Goal: Transaction & Acquisition: Purchase product/service

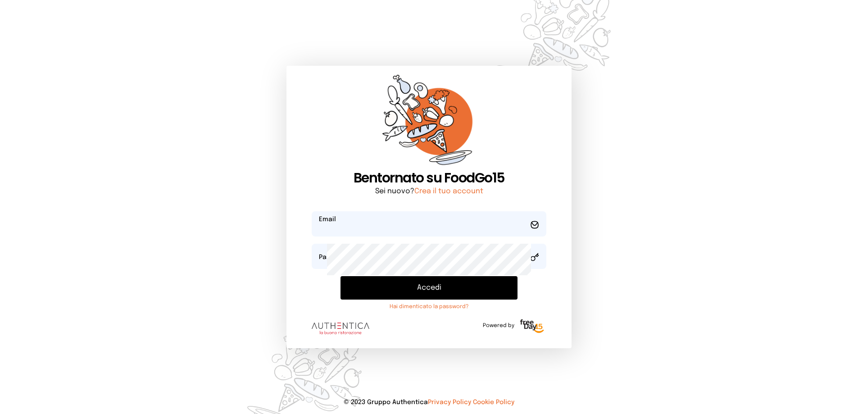
type input "**********"
click at [383, 299] on button "Accedi" at bounding box center [428, 287] width 177 height 23
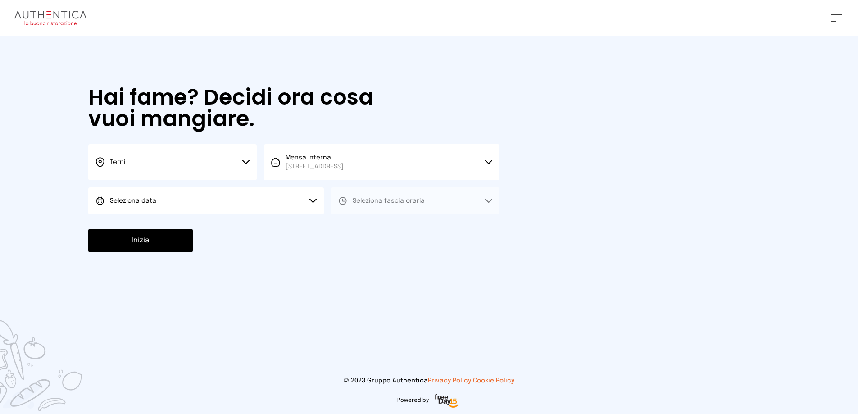
click at [249, 214] on button "Seleziona data" at bounding box center [205, 200] width 235 height 27
click at [241, 238] on li "[DATE], [DATE]" at bounding box center [205, 225] width 235 height 23
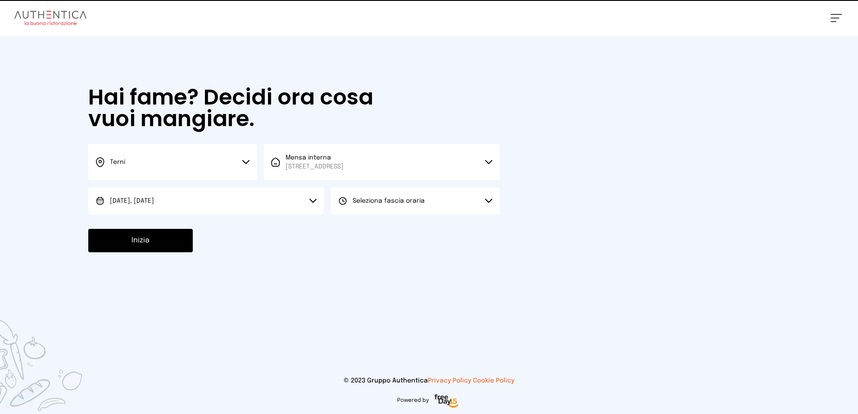
click at [416, 204] on span "Seleziona fascia oraria" at bounding box center [389, 201] width 72 height 6
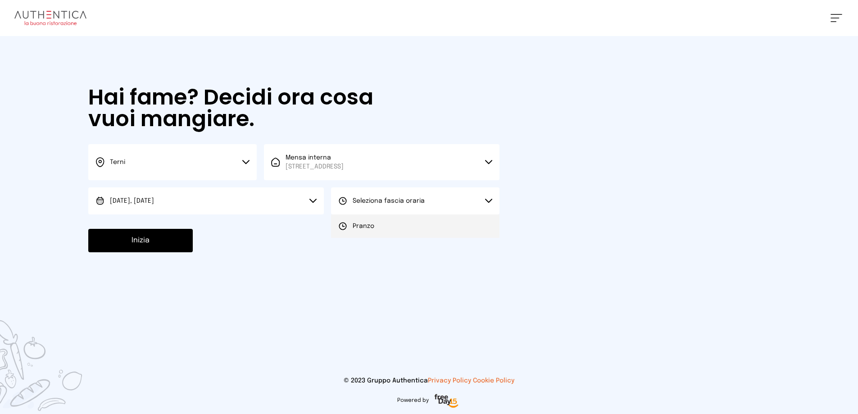
click at [433, 238] on li "Pranzo" at bounding box center [415, 225] width 168 height 23
click at [163, 252] on button "Inizia" at bounding box center [140, 240] width 104 height 23
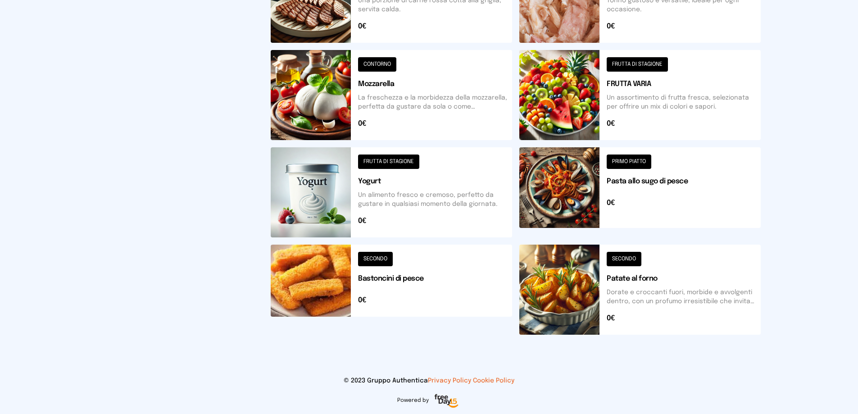
scroll to position [315, 0]
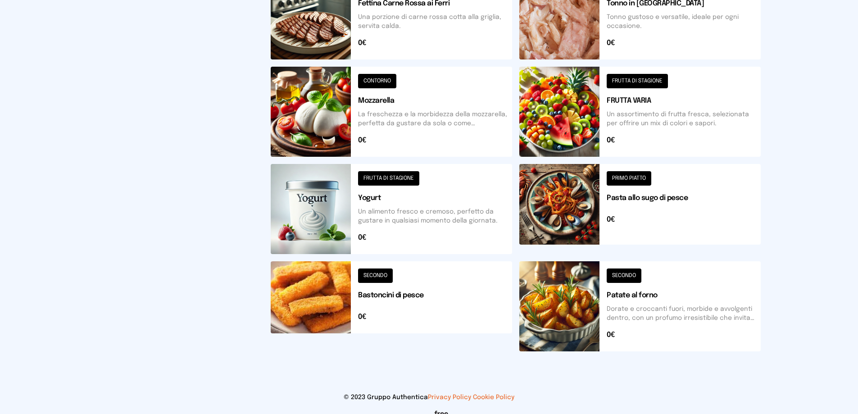
click at [415, 59] on button at bounding box center [391, 14] width 241 height 90
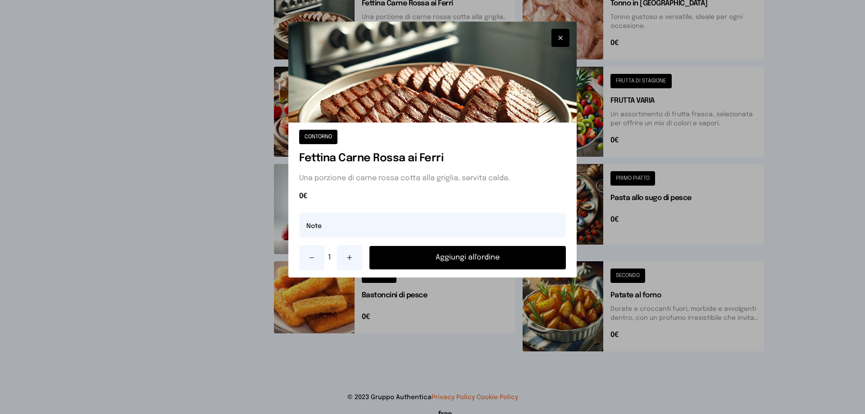
click at [477, 269] on button "Aggiungi all'ordine" at bounding box center [467, 257] width 196 height 23
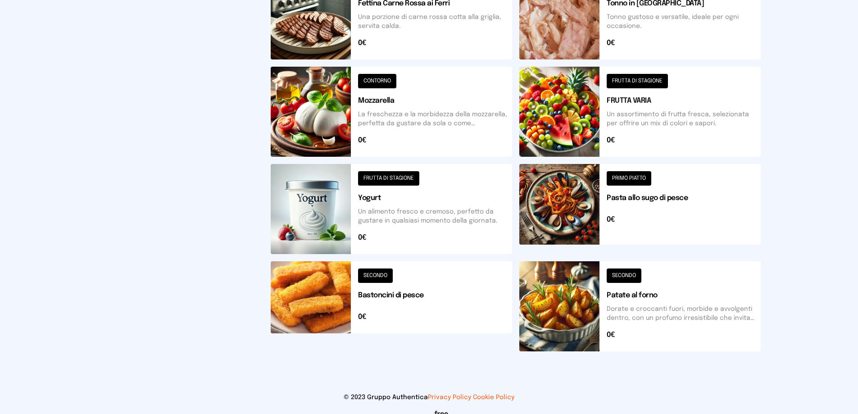
scroll to position [450, 0]
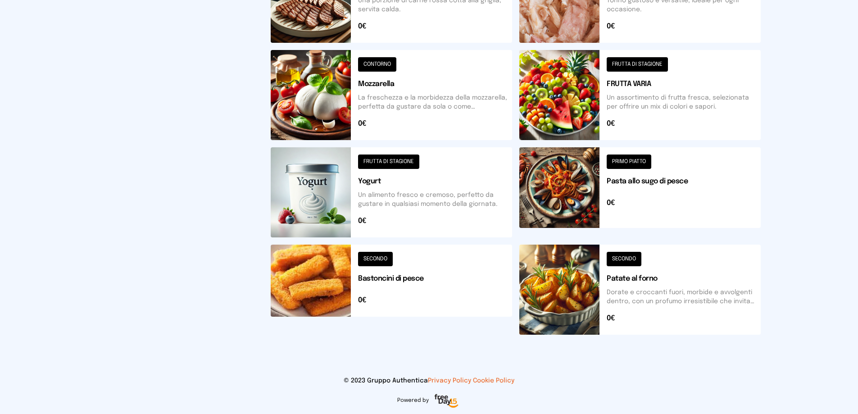
click at [652, 327] on button at bounding box center [639, 289] width 241 height 90
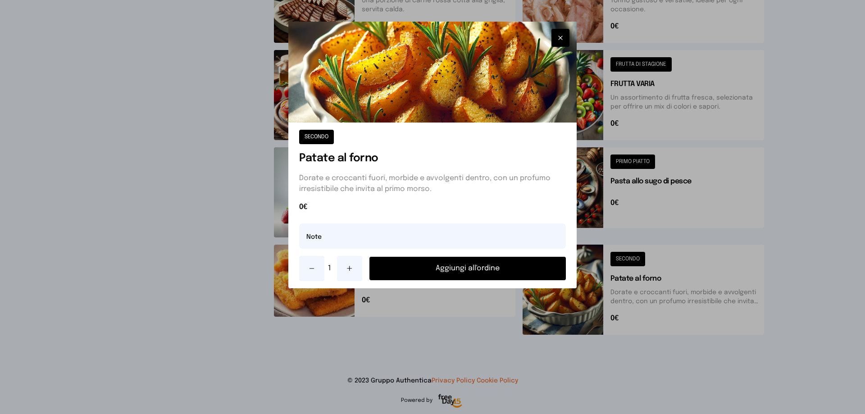
click at [506, 280] on button "Aggiungi all'ordine" at bounding box center [467, 268] width 196 height 23
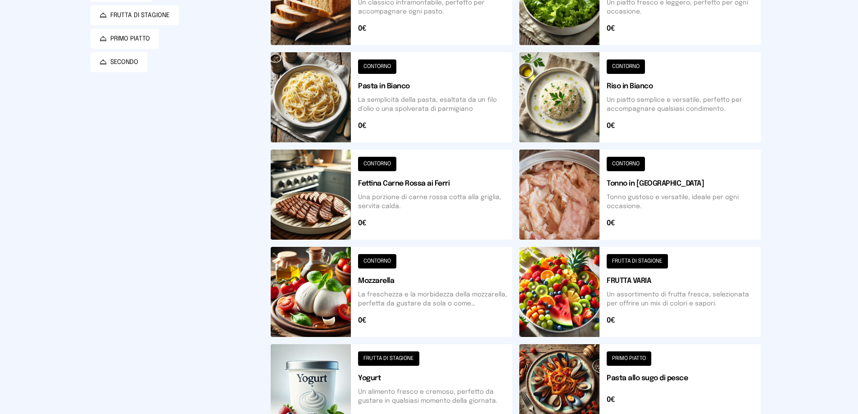
scroll to position [0, 0]
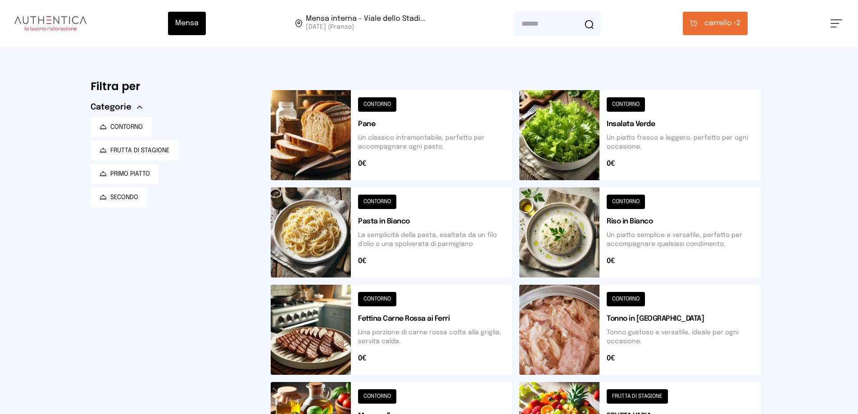
click at [722, 29] on span "carrello •" at bounding box center [720, 23] width 32 height 11
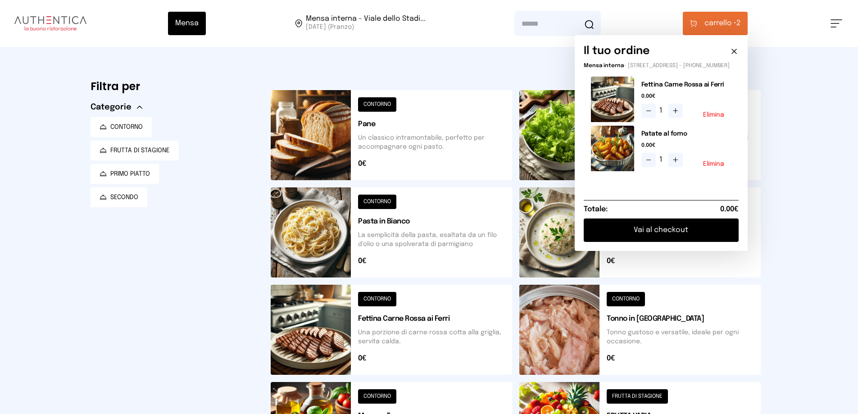
click at [650, 242] on button "Vai al checkout" at bounding box center [661, 229] width 155 height 23
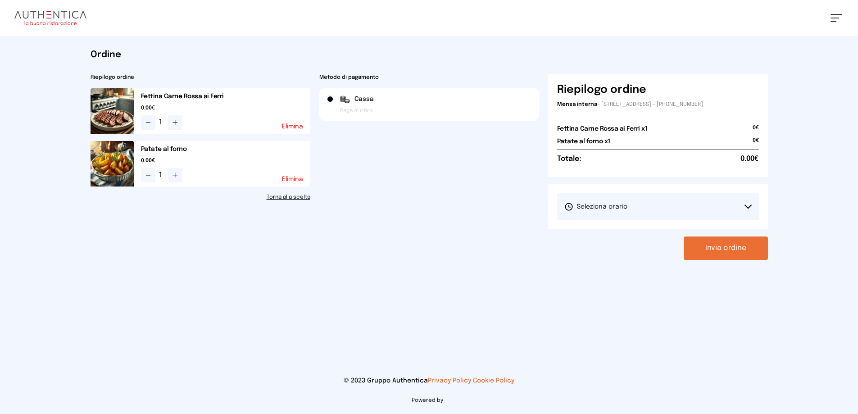
click at [627, 211] on span "Seleziona orario" at bounding box center [595, 206] width 63 height 9
click at [607, 236] on span "1° Turno (13:00 - 15:00)" at bounding box center [598, 231] width 68 height 9
click at [702, 260] on button "Invia ordine" at bounding box center [726, 247] width 84 height 23
